Goal: Transaction & Acquisition: Download file/media

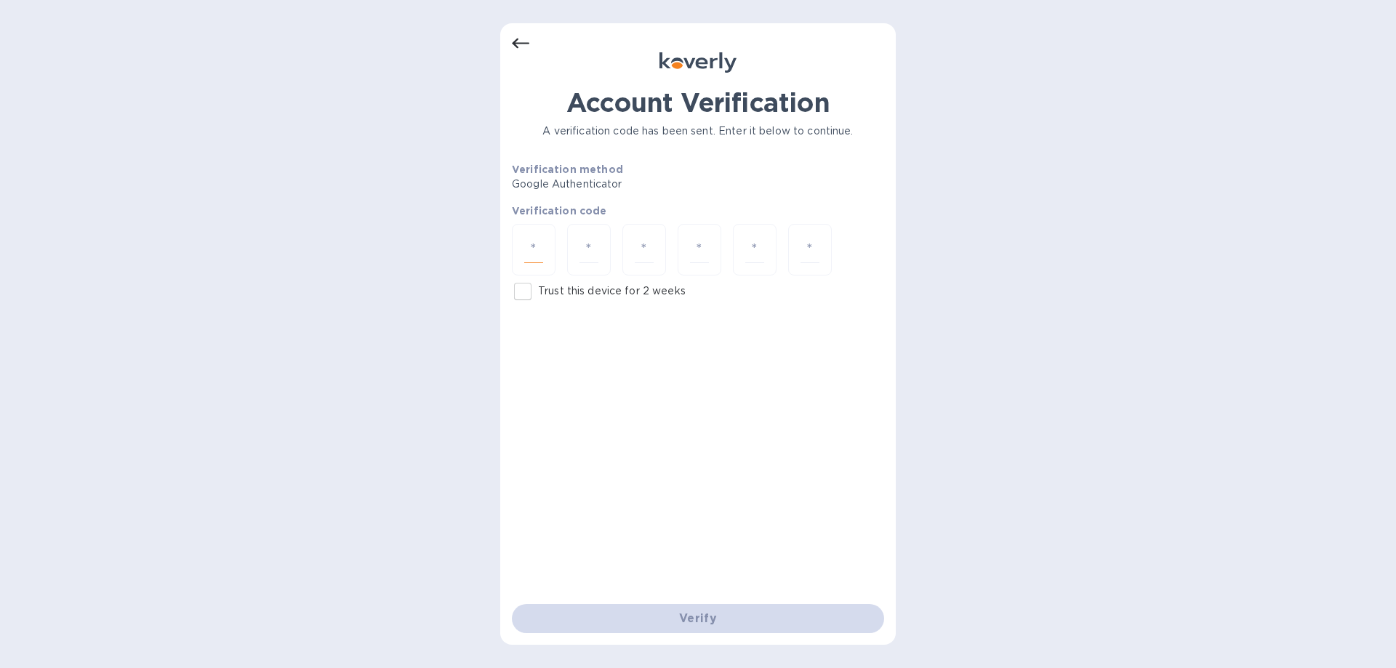
click at [526, 236] on input "number" at bounding box center [533, 249] width 19 height 27
click at [540, 249] on input "number" at bounding box center [533, 249] width 19 height 27
type input "9"
type input "3"
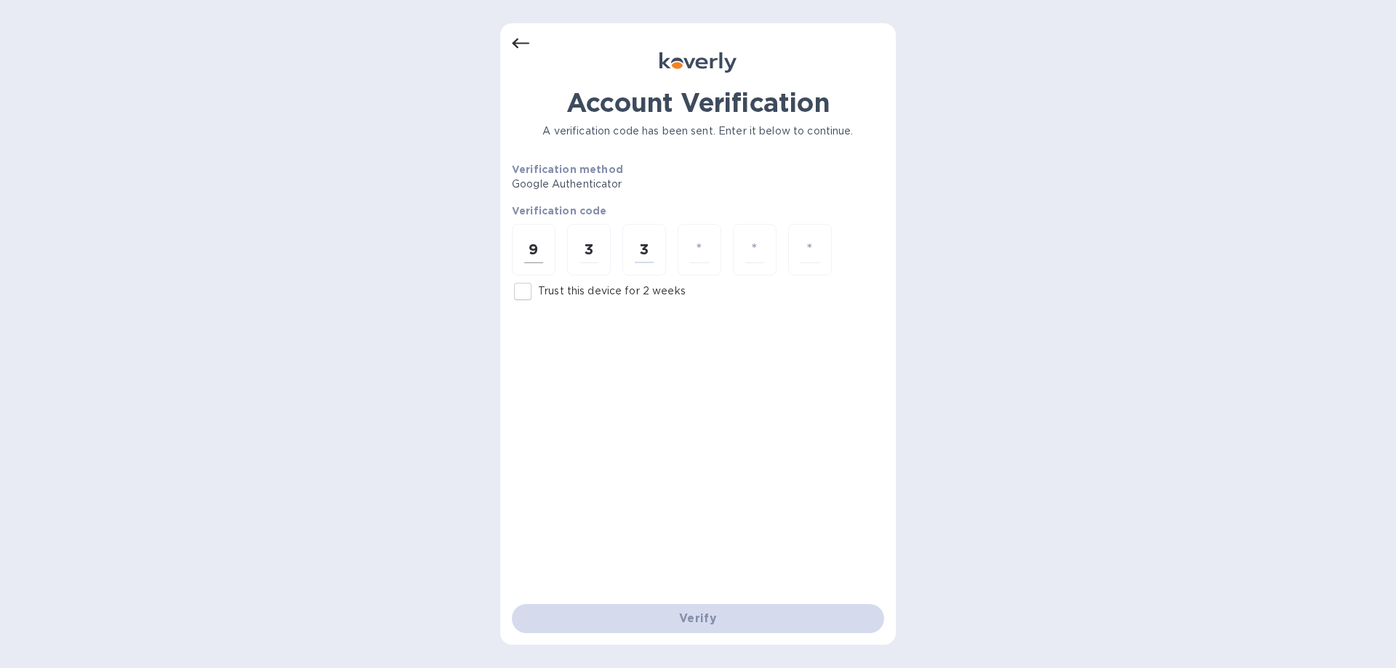
type input "3"
type input "5"
type input "1"
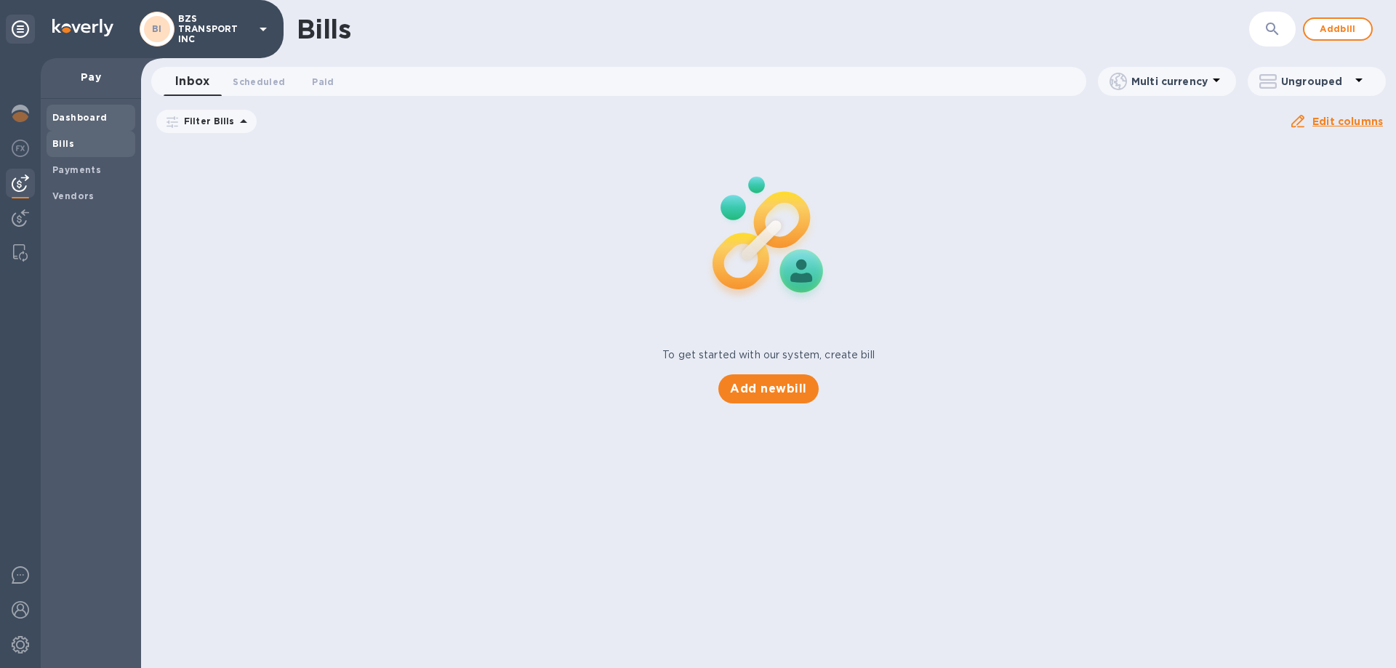
click at [68, 116] on b "Dashboard" at bounding box center [79, 117] width 55 height 11
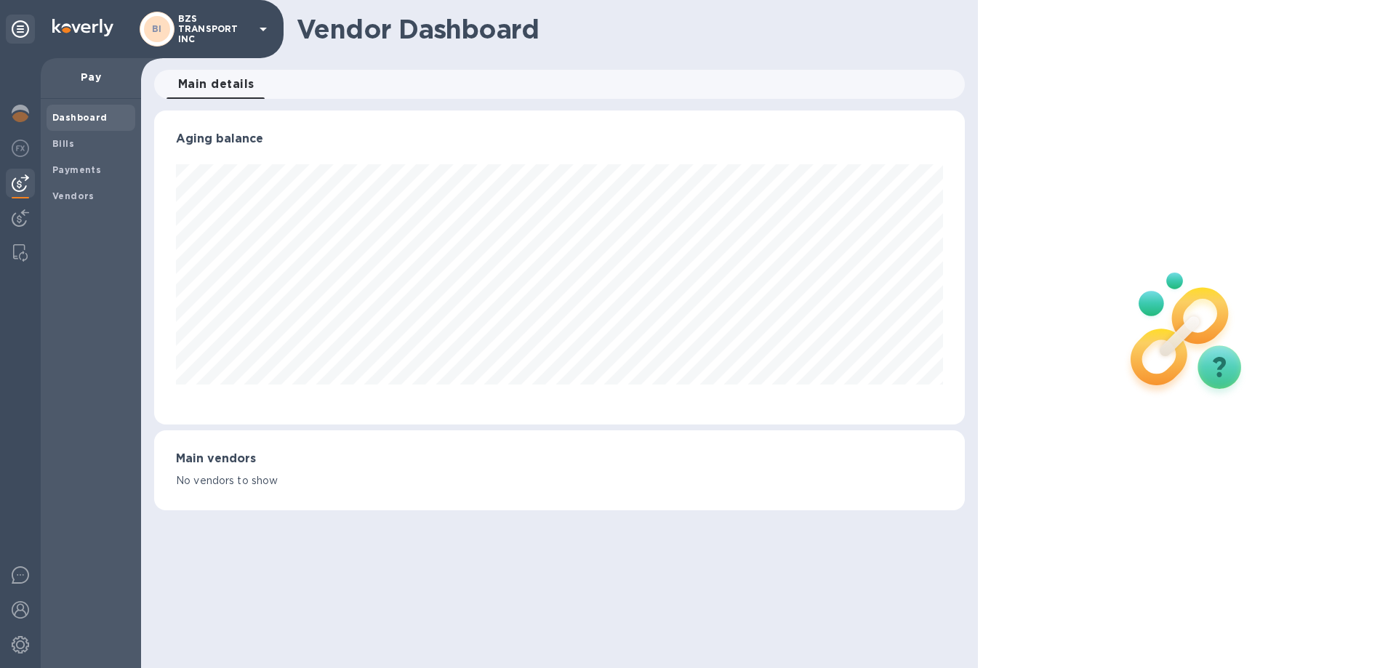
scroll to position [314, 810]
click at [24, 110] on img at bounding box center [20, 113] width 17 height 17
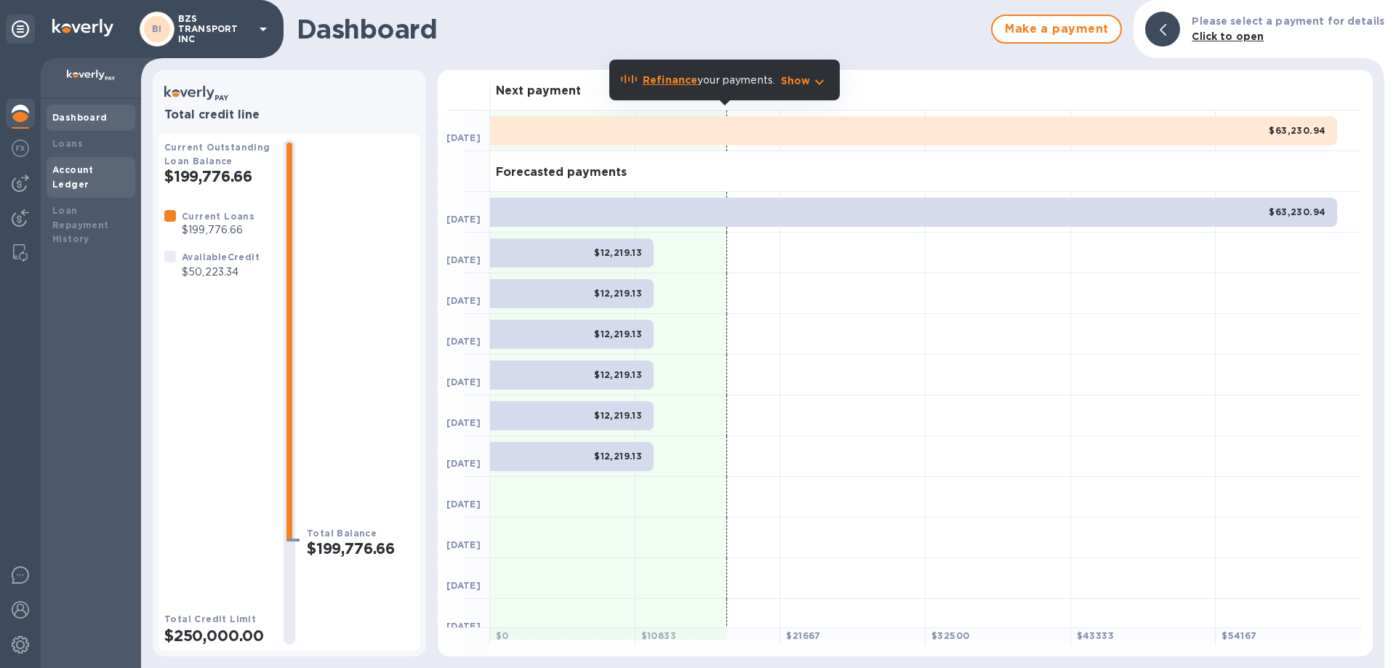
click at [86, 169] on b "Account Ledger" at bounding box center [72, 176] width 41 height 25
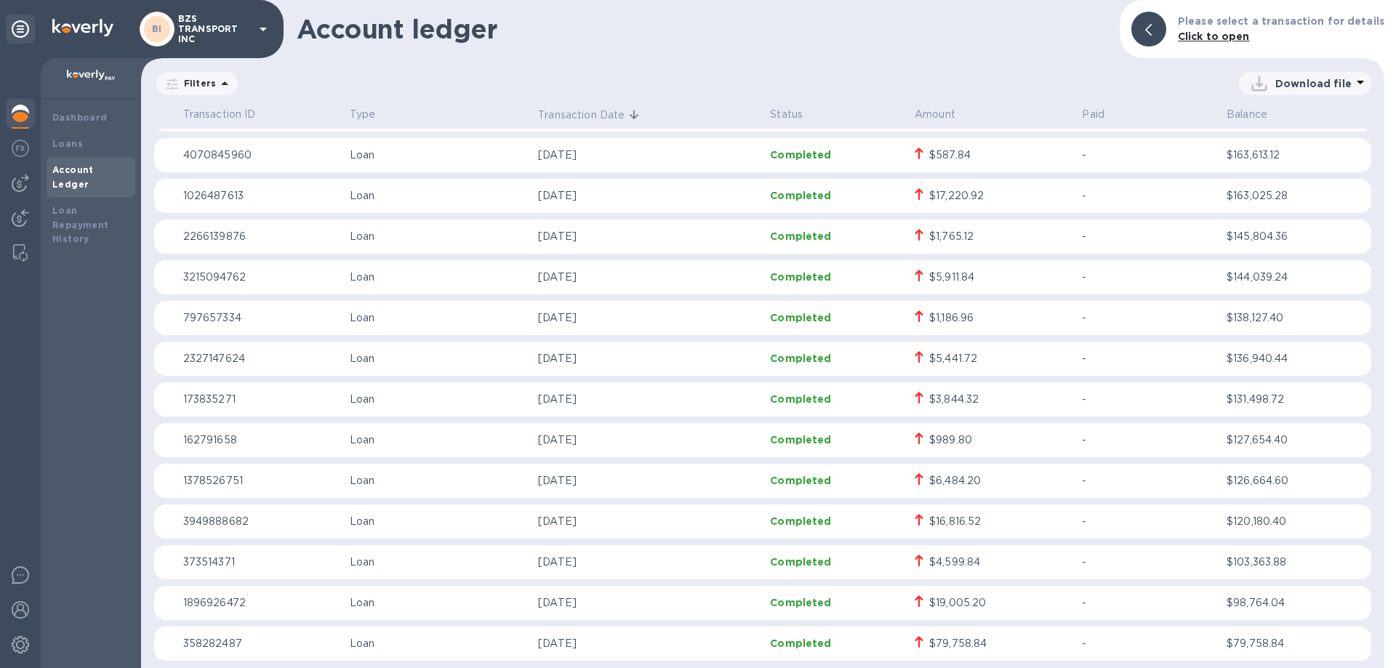
scroll to position [532, 0]
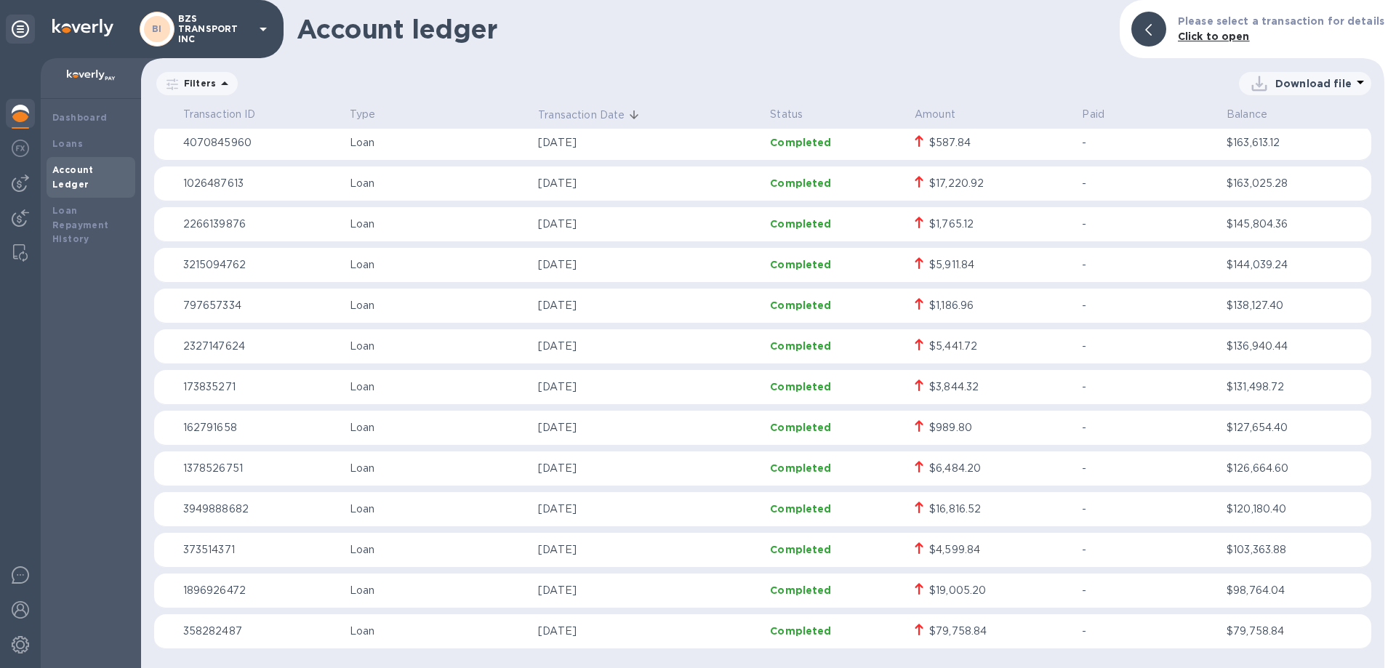
click at [1289, 81] on p "Download file" at bounding box center [1314, 83] width 76 height 15
click at [1290, 118] on li "XLSX file" at bounding box center [1306, 118] width 99 height 41
